Goal: Check status: Check status

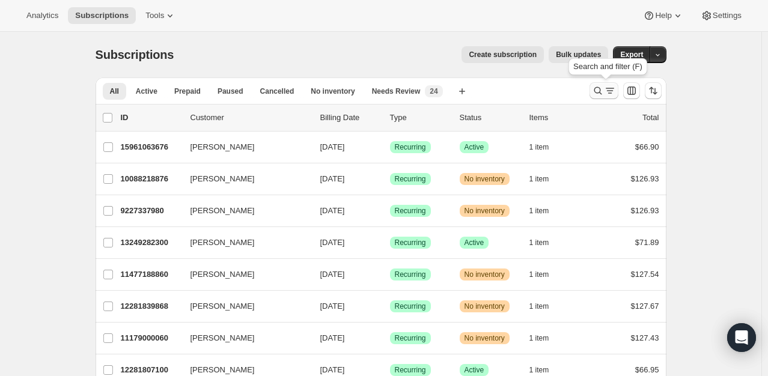
click at [614, 91] on icon "Search and filter results" at bounding box center [610, 91] width 12 height 12
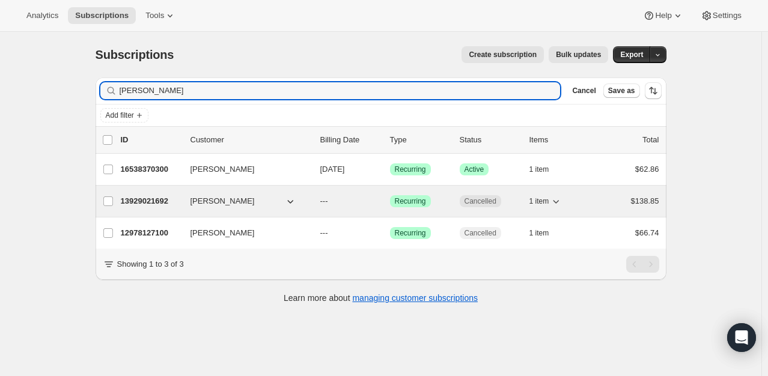
type input "[PERSON_NAME]"
click at [149, 201] on p "13929021692" at bounding box center [151, 201] width 60 height 12
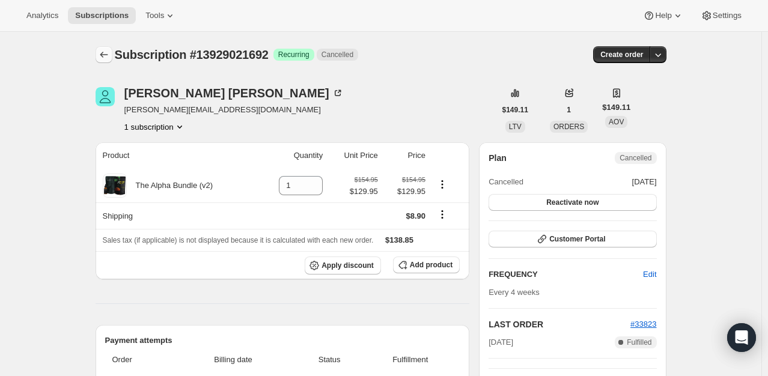
click at [106, 57] on icon "Subscriptions" at bounding box center [104, 55] width 12 height 12
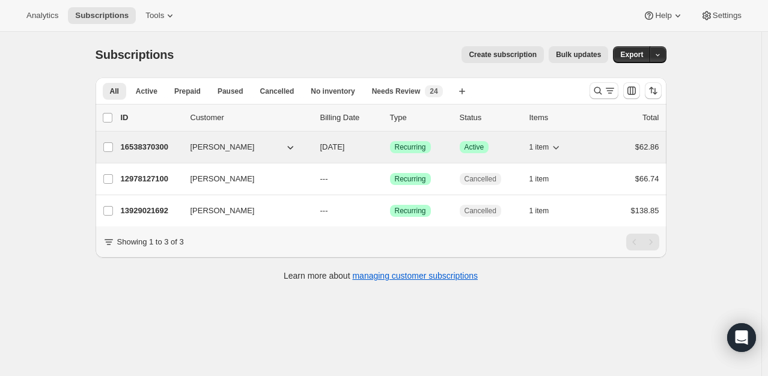
click at [160, 147] on p "16538370300" at bounding box center [151, 147] width 60 height 12
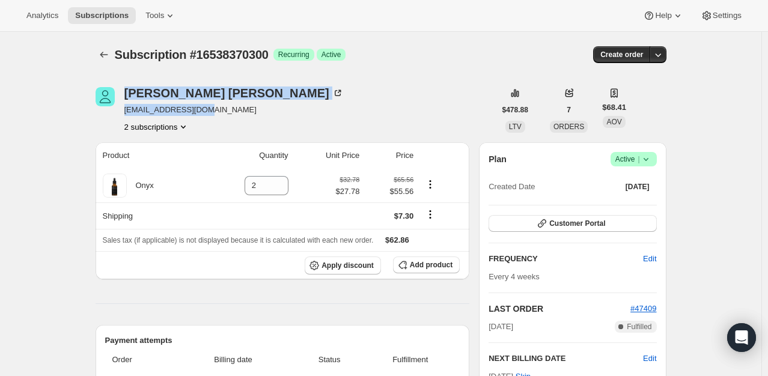
drag, startPoint x: 196, startPoint y: 109, endPoint x: 139, endPoint y: 107, distance: 57.1
click at [101, 100] on div "Rebecca Wescoat lisetrise@gmail.com 2 subscriptions" at bounding box center [296, 110] width 400 height 46
click at [207, 111] on span "lisetrise@gmail.com" at bounding box center [233, 110] width 219 height 12
click at [205, 112] on span "lisetrise@gmail.com" at bounding box center [233, 110] width 219 height 12
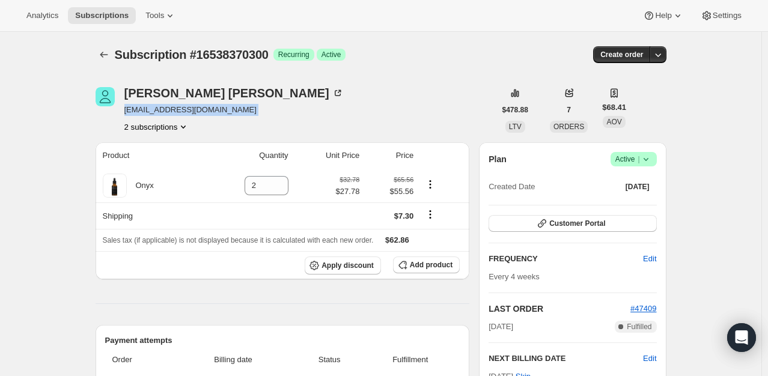
drag, startPoint x: 205, startPoint y: 112, endPoint x: 132, endPoint y: 111, distance: 73.3
click at [128, 112] on span "lisetrise@gmail.com" at bounding box center [233, 110] width 219 height 12
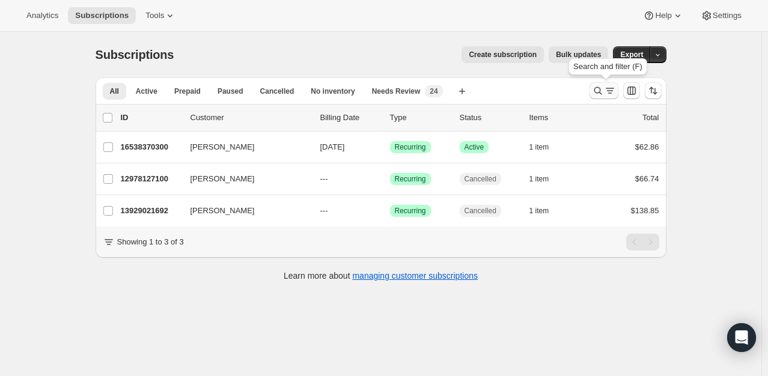
click at [603, 88] on icon "Search and filter results" at bounding box center [598, 91] width 12 height 12
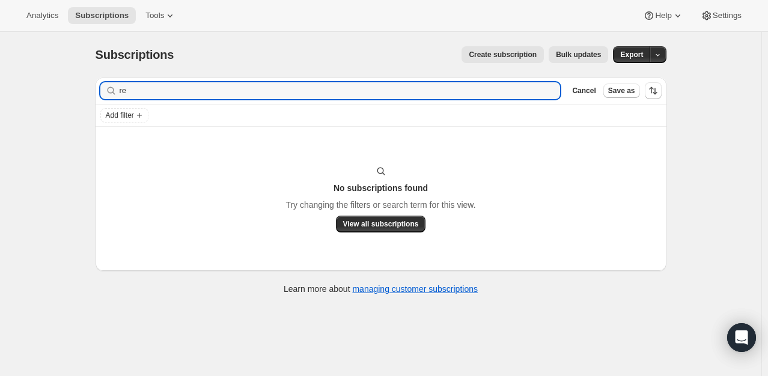
type input "r"
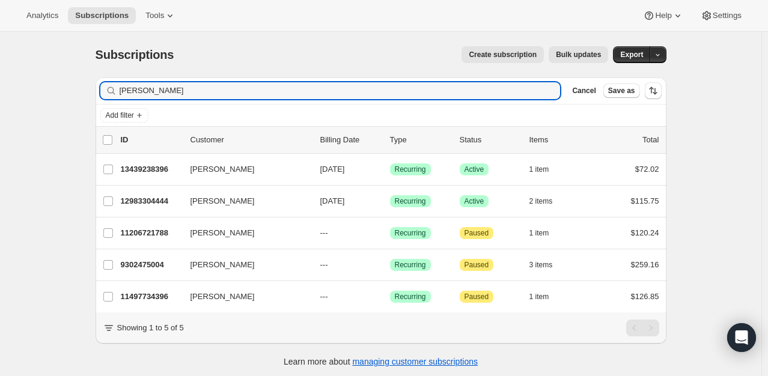
type input "[PERSON_NAME]"
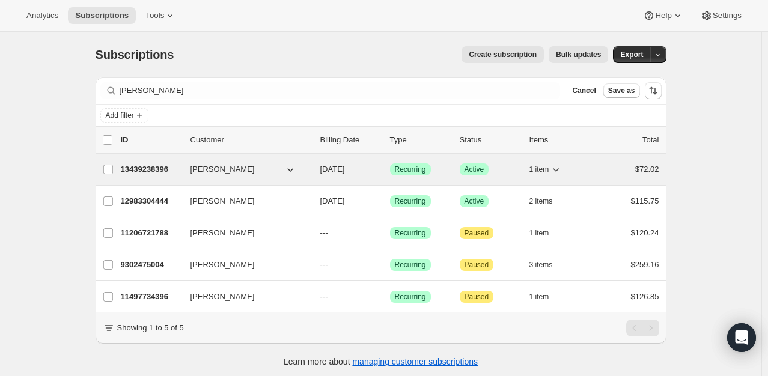
click at [137, 172] on p "13439238396" at bounding box center [151, 169] width 60 height 12
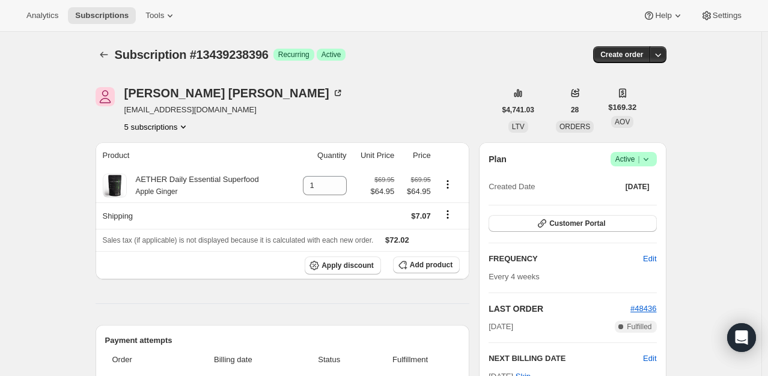
click at [641, 153] on span "Active |" at bounding box center [633, 159] width 37 height 12
click at [647, 183] on span "Pause subscription" at bounding box center [636, 182] width 66 height 9
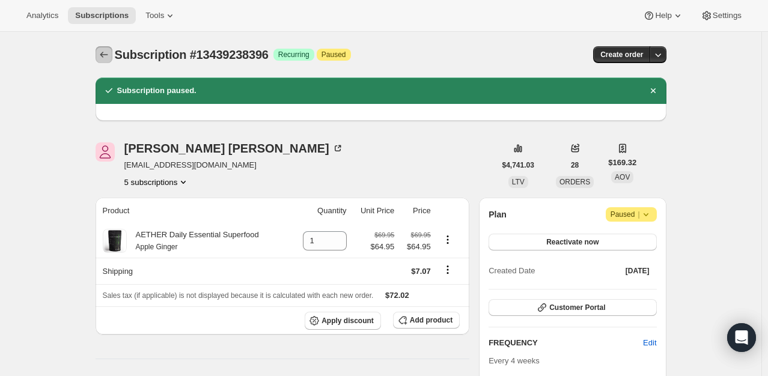
click at [110, 58] on icon "Subscriptions" at bounding box center [104, 55] width 12 height 12
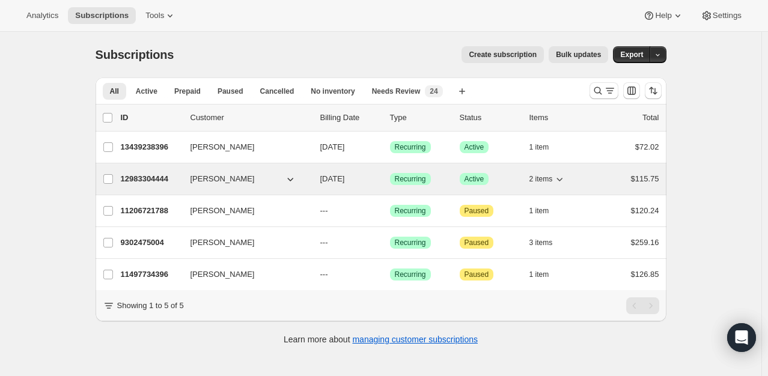
click at [139, 173] on p "12983304444" at bounding box center [151, 179] width 60 height 12
